Goal: Task Accomplishment & Management: Use online tool/utility

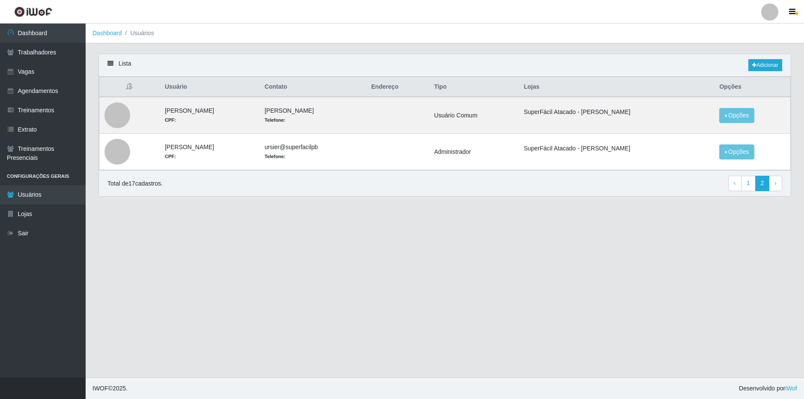
click at [768, 15] on div at bounding box center [770, 11] width 17 height 17
click at [745, 66] on button "Sair" at bounding box center [753, 67] width 77 height 18
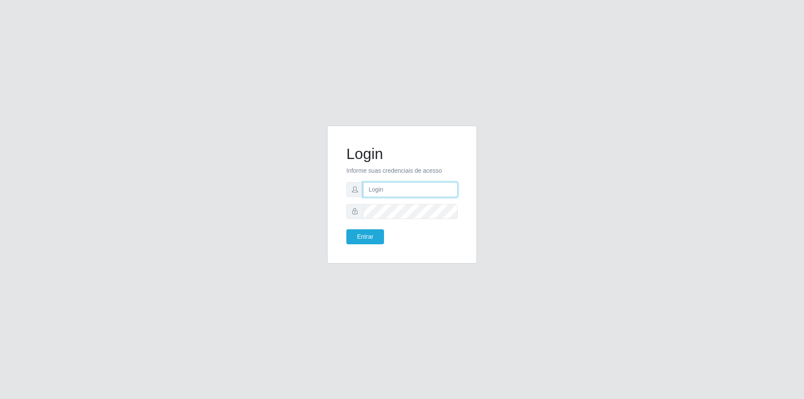
click at [400, 184] on input "text" at bounding box center [410, 189] width 95 height 15
type input "[EMAIL_ADDRESS][DOMAIN_NAME]"
click at [347, 229] on button "Entrar" at bounding box center [366, 236] width 38 height 15
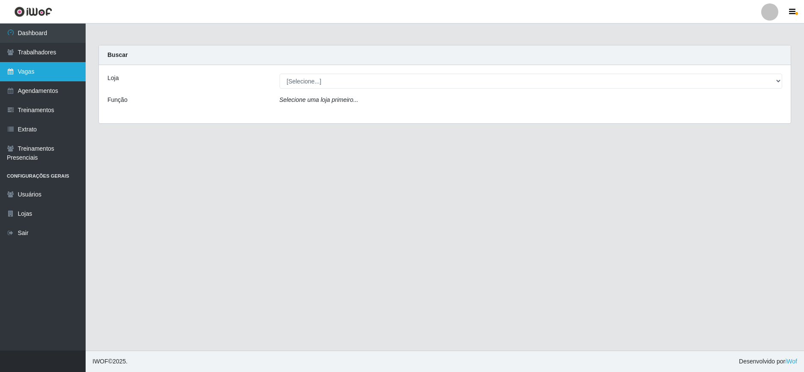
click at [55, 70] on link "Vagas" at bounding box center [43, 71] width 86 height 19
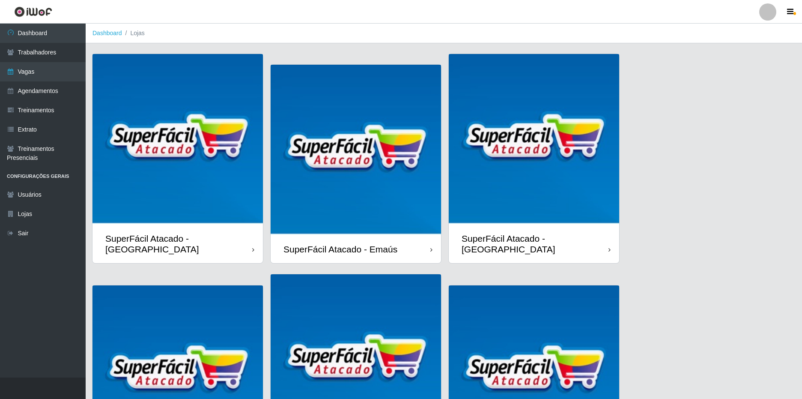
scroll to position [117, 0]
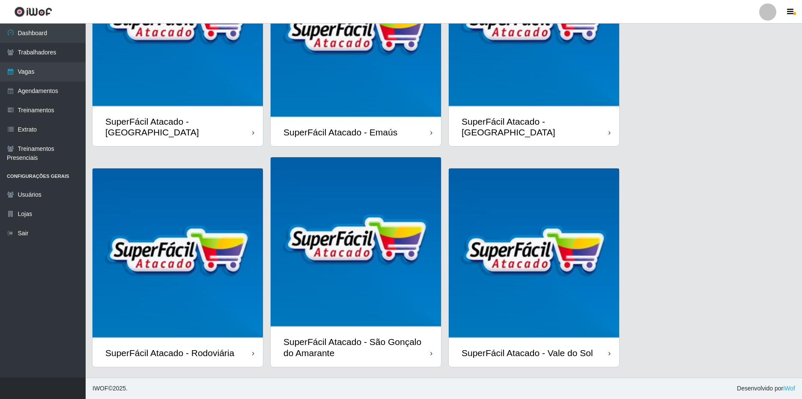
click at [556, 269] on img at bounding box center [534, 253] width 170 height 170
